Goal: Task Accomplishment & Management: Use online tool/utility

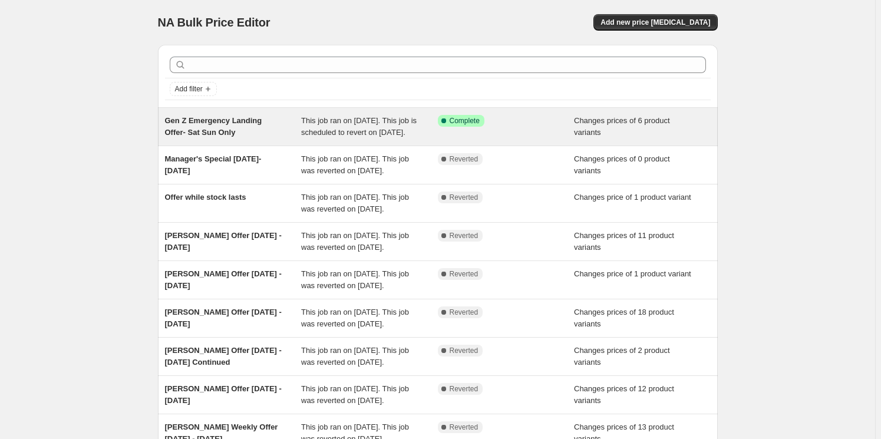
click at [252, 119] on span "Gen Z Emergency Landing Offer- Sat Sun Only" at bounding box center [213, 126] width 97 height 21
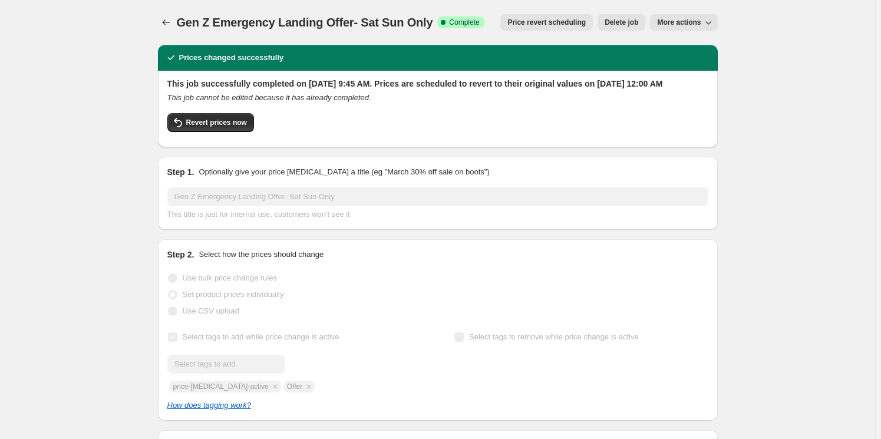
click at [559, 21] on span "Price revert scheduling" at bounding box center [546, 22] width 78 height 9
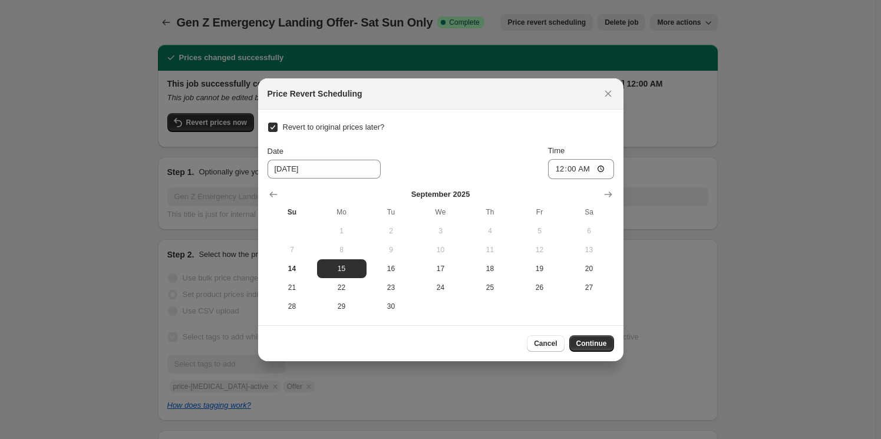
click at [275, 126] on input "Revert to original prices later?" at bounding box center [272, 127] width 9 height 9
checkbox input "false"
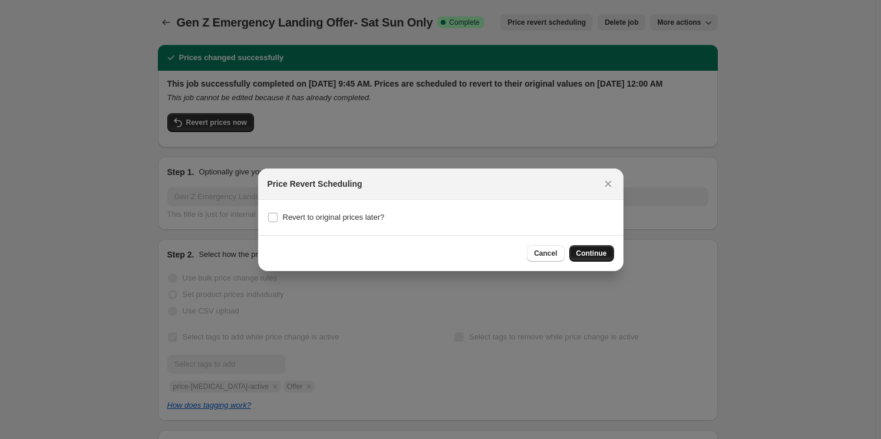
click at [586, 251] on span "Continue" at bounding box center [591, 253] width 31 height 9
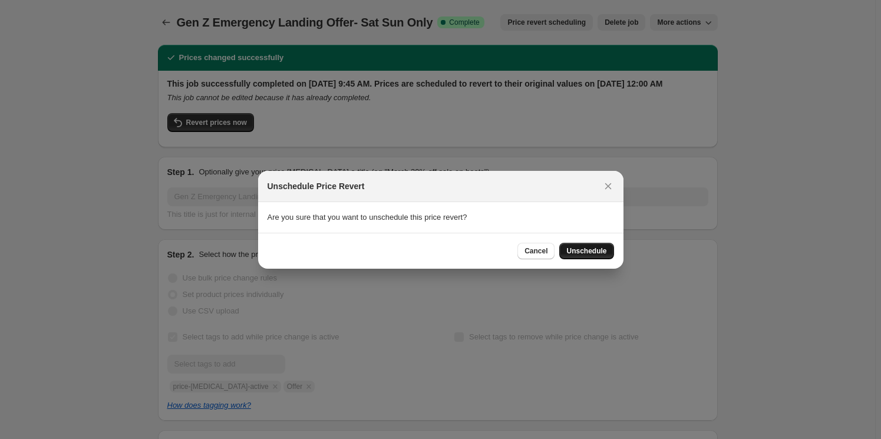
click at [598, 252] on span "Unschedule" at bounding box center [586, 250] width 40 height 9
